Goal: Communication & Community: Answer question/provide support

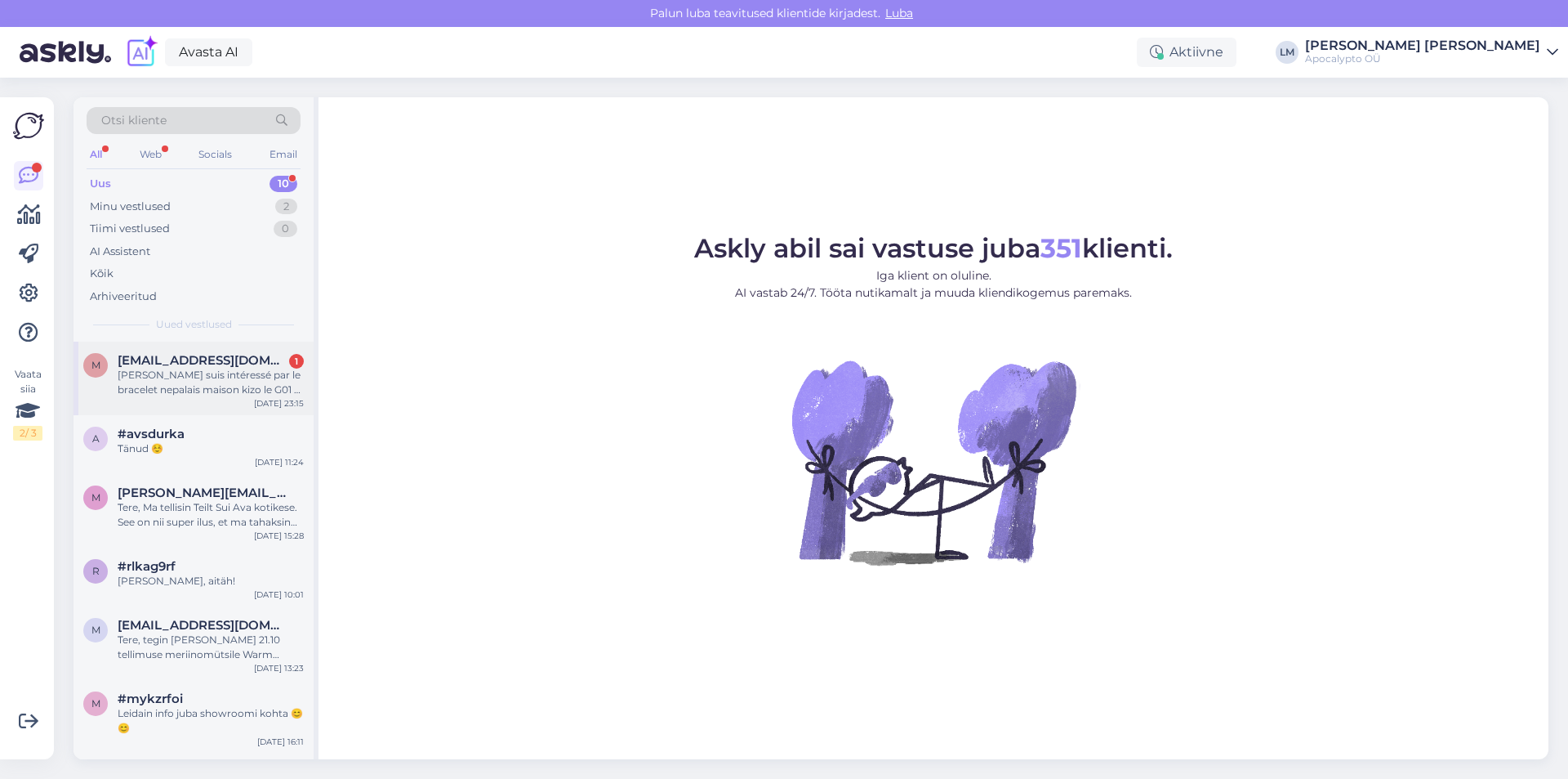
click at [208, 375] on div "[PERSON_NAME] suis intéressé par le bracelet nepalais maison kizo le G01 et le …" at bounding box center [210, 383] width 186 height 29
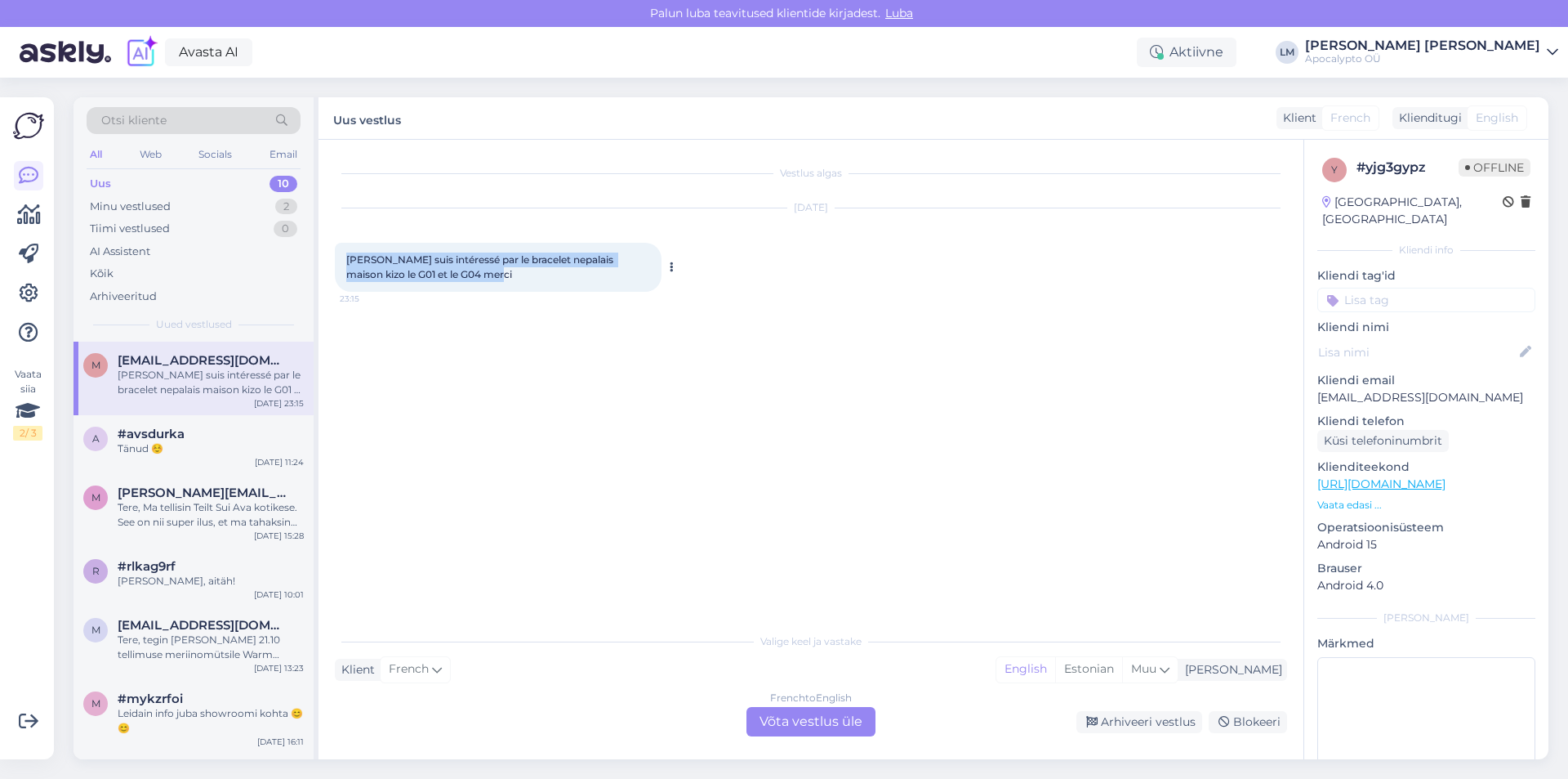
drag, startPoint x: 347, startPoint y: 256, endPoint x: 491, endPoint y: 273, distance: 145.0
click at [491, 273] on div "[PERSON_NAME] suis intéressé par le bracelet nepalais maison kizo le G01 et le …" at bounding box center [498, 267] width 327 height 49
copy span "[PERSON_NAME] suis intéressé par le bracelet nepalais maison kizo le G01 et le …"
click at [817, 711] on div "French to English Võta vestlus üle" at bounding box center [811, 722] width 129 height 29
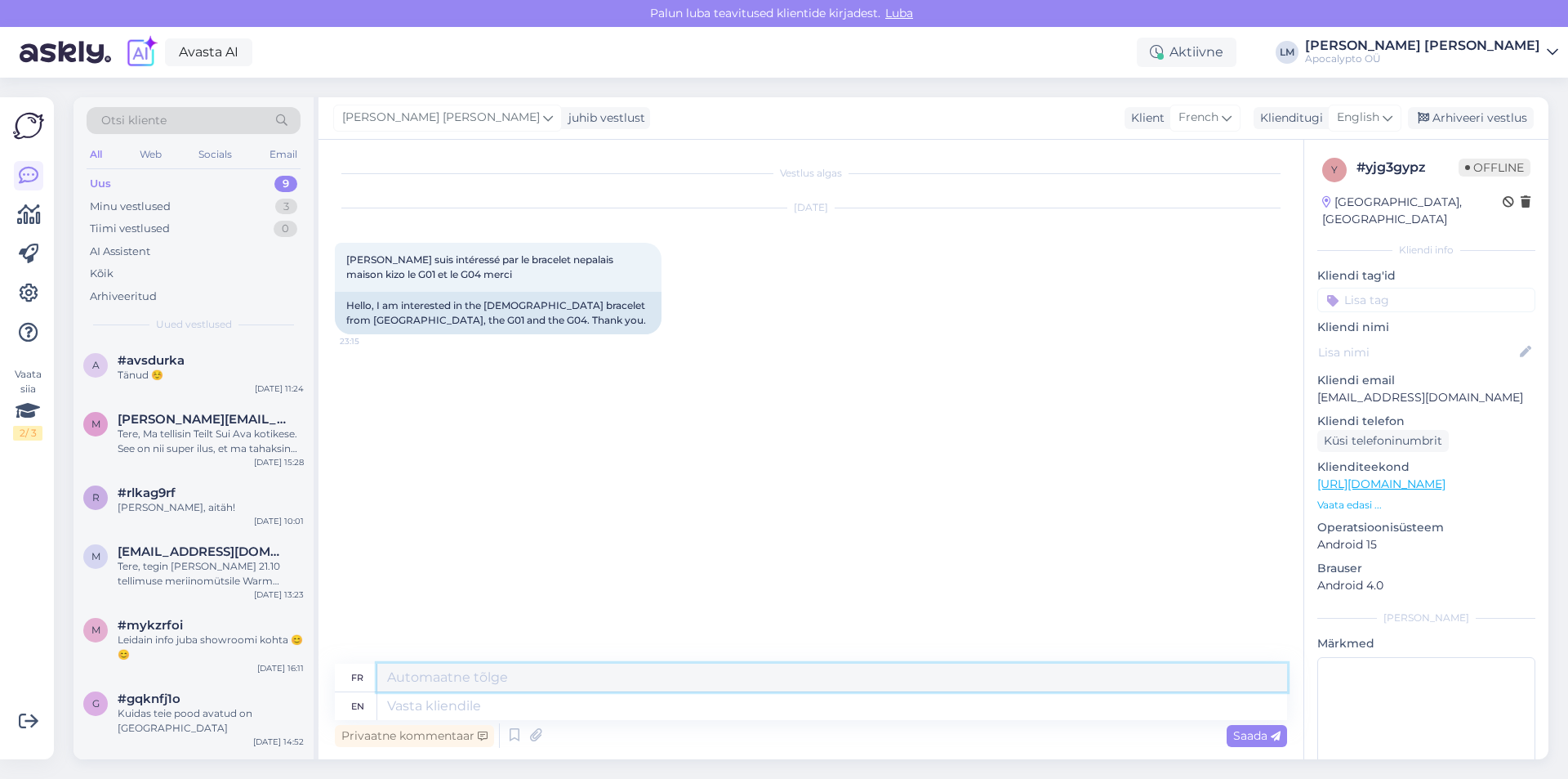
click at [409, 679] on textarea at bounding box center [832, 677] width 910 height 27
paste textarea "Bonjour, merci de votre intérêt, mais nous ne livrons pas en [GEOGRAPHIC_DATA]."
type textarea "Bonjour, merci de votre intérêt, mais nous ne livrons pas en [GEOGRAPHIC_DATA]."
click at [516, 708] on textarea at bounding box center [832, 706] width 910 height 27
click at [1252, 734] on span "Saada" at bounding box center [1257, 734] width 47 height 15
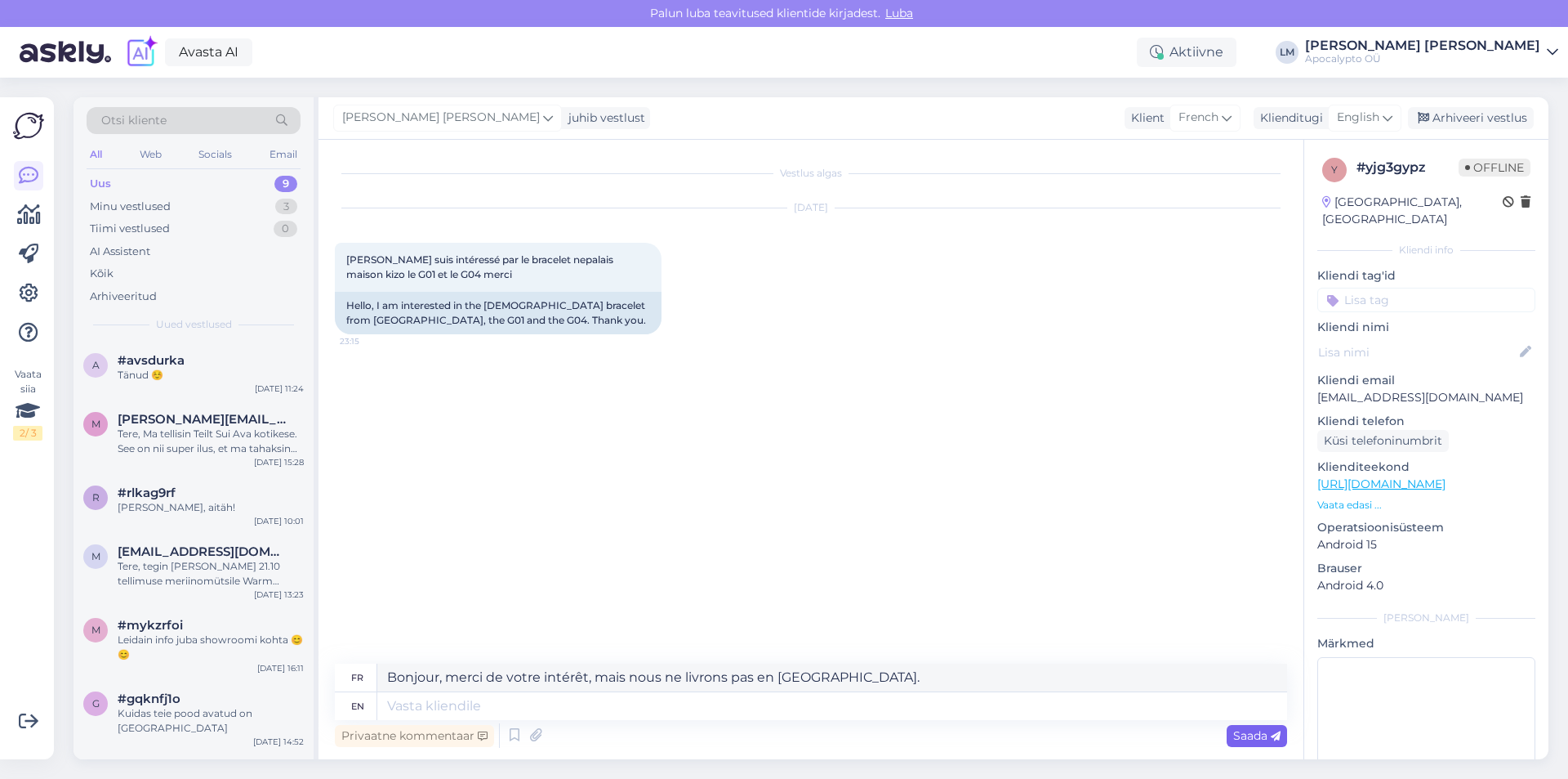
click at [1258, 729] on div "Saada" at bounding box center [1257, 736] width 60 height 22
click at [1262, 734] on span "Saada" at bounding box center [1257, 734] width 47 height 15
drag, startPoint x: 853, startPoint y: 673, endPoint x: 265, endPoint y: 652, distance: 588.4
click at [265, 652] on div "Otsi kliente All Web Socials Email Uus 9 Minu vestlused 3 Tiimi vestlused 0 AI …" at bounding box center [811, 427] width 1475 height 661
click at [423, 709] on textarea at bounding box center [832, 706] width 910 height 27
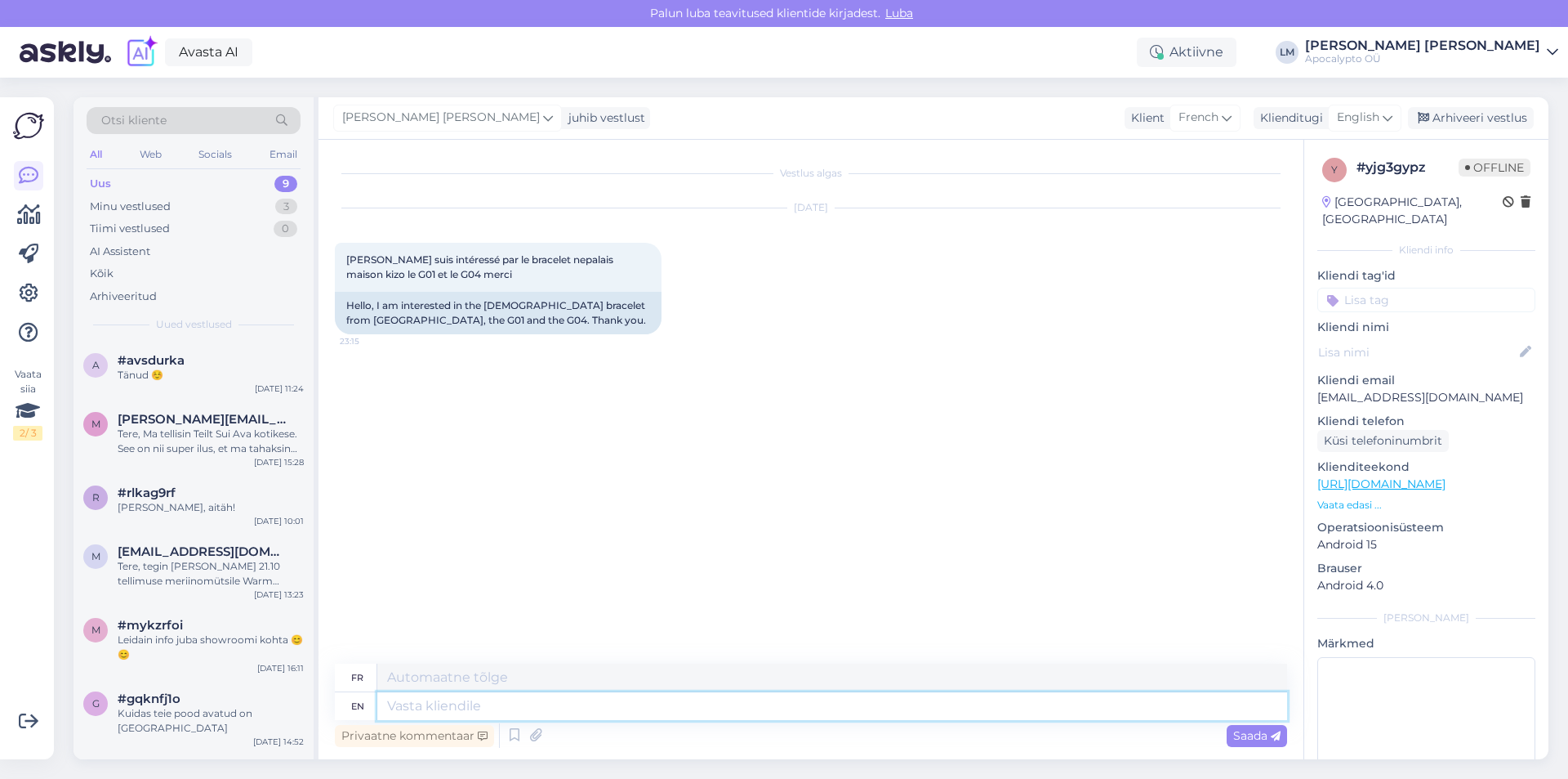
paste textarea "Hello, thank you for your interest, but we do not ship orders to [GEOGRAPHIC_DA…"
type textarea "Hello, thank you for your interest, but we do not ship orders to [GEOGRAPHIC_DA…"
type textarea "Bonjour, merci de votre intérêt, mais nous n'expédions pas de commandes en [GEO…"
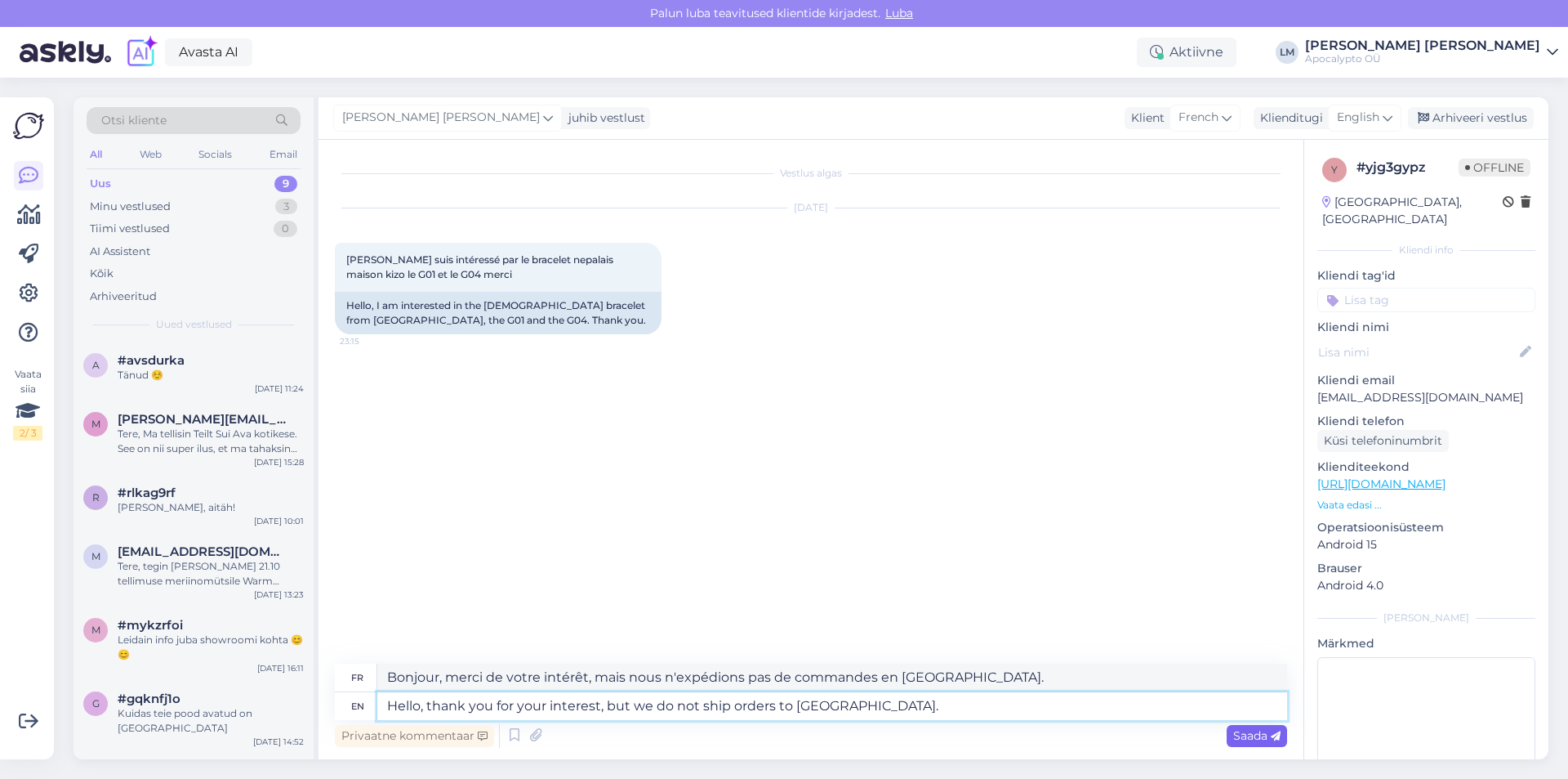
type textarea "Hello, thank you for your interest, but we do not ship orders to [GEOGRAPHIC_DA…"
click at [1257, 737] on span "Saada" at bounding box center [1257, 734] width 47 height 15
